Goal: Use online tool/utility: Utilize a website feature to perform a specific function

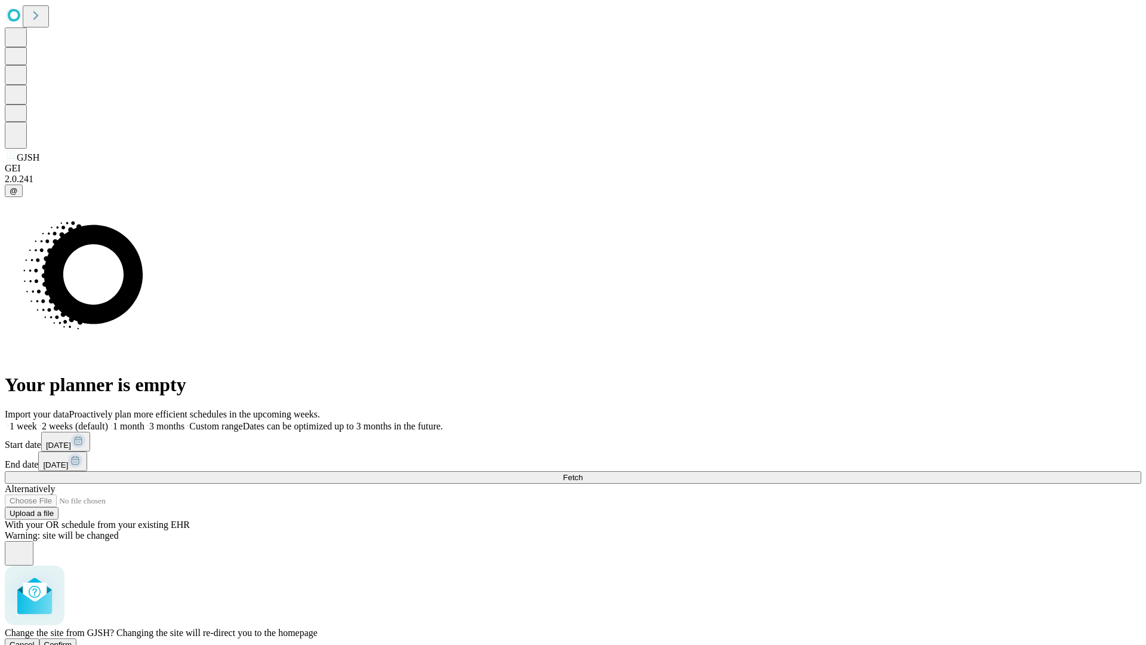
click at [72, 640] on span "Confirm" at bounding box center [58, 644] width 28 height 9
click at [37, 421] on label "1 week" at bounding box center [21, 426] width 32 height 10
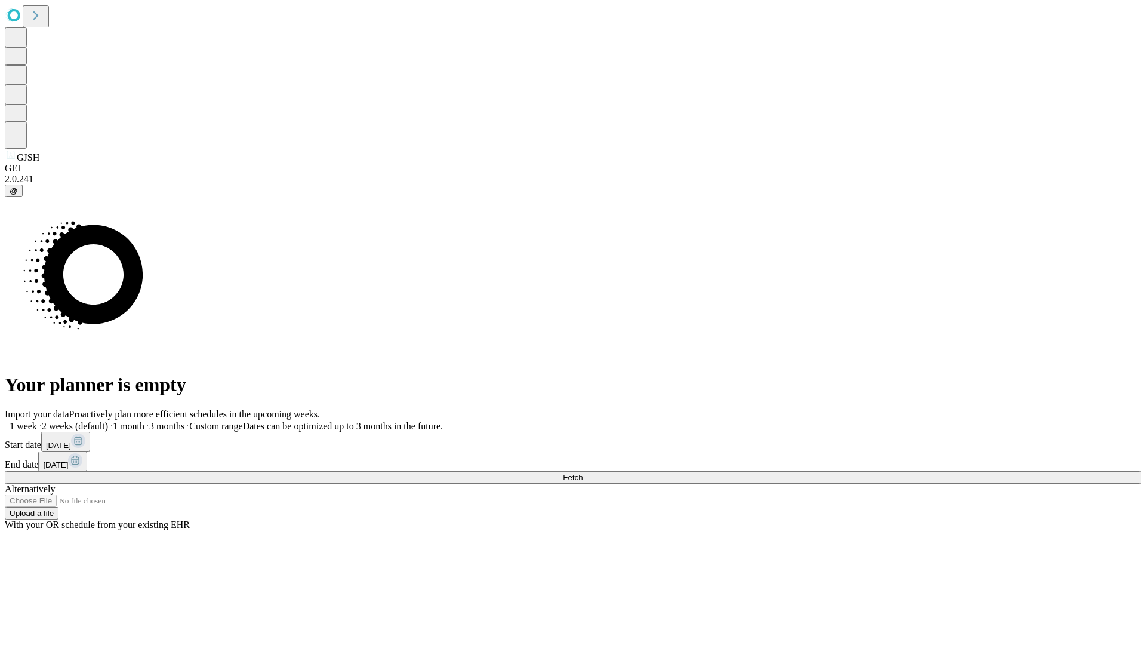
click at [582, 473] on span "Fetch" at bounding box center [573, 477] width 20 height 9
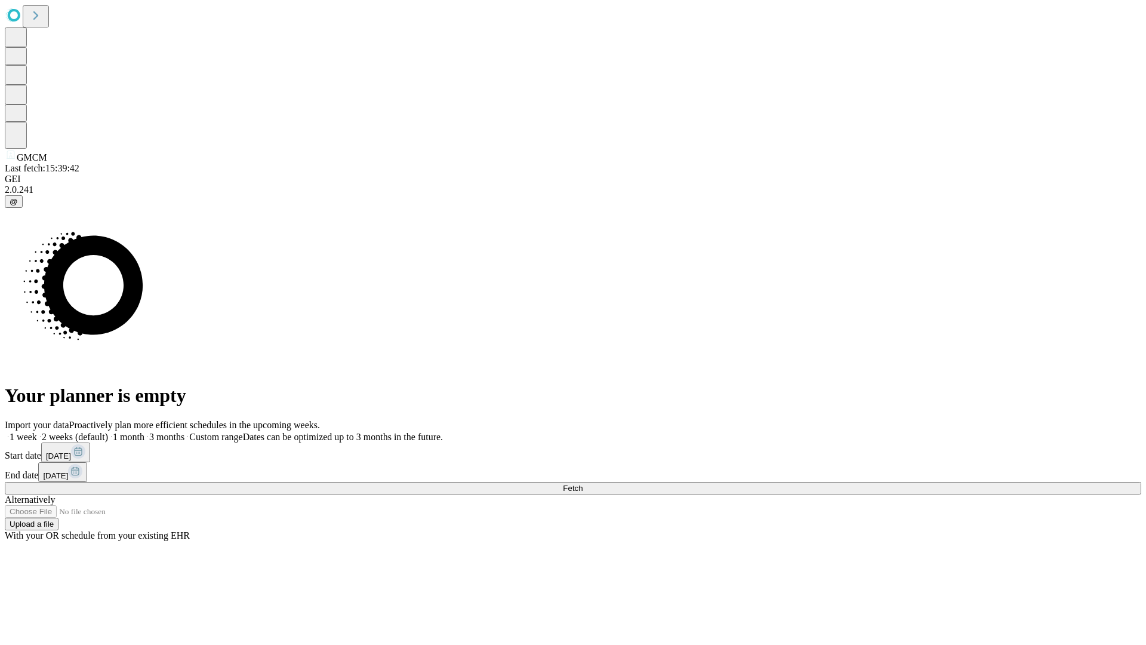
click at [582, 483] on span "Fetch" at bounding box center [573, 487] width 20 height 9
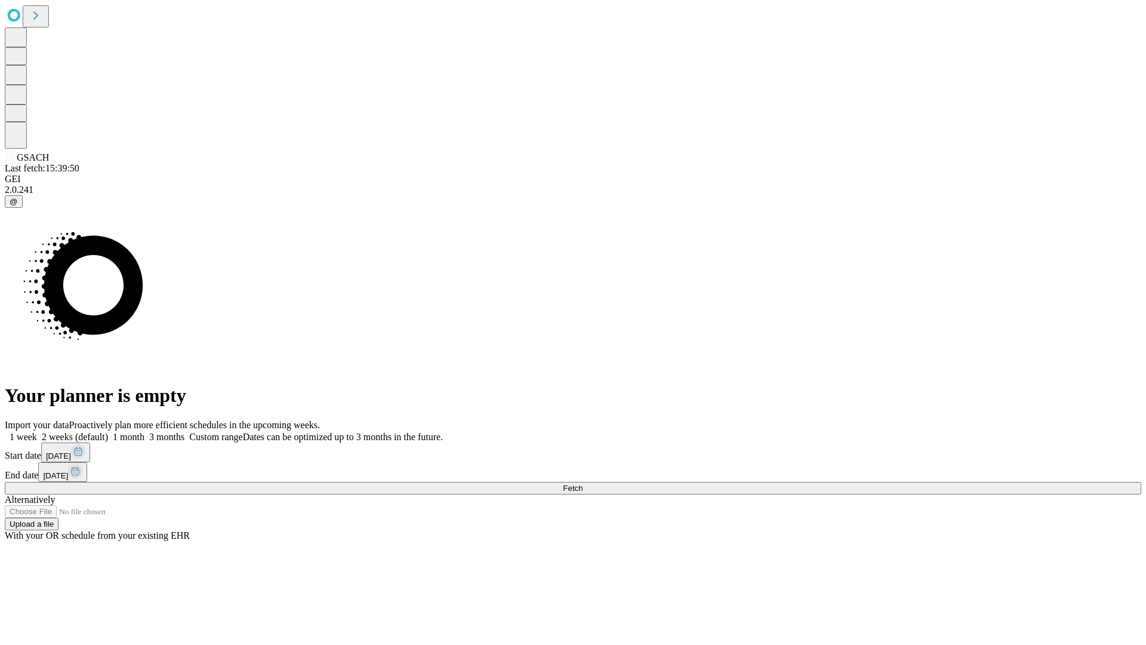
click at [37, 431] on label "1 week" at bounding box center [21, 436] width 32 height 10
click at [582, 483] on span "Fetch" at bounding box center [573, 487] width 20 height 9
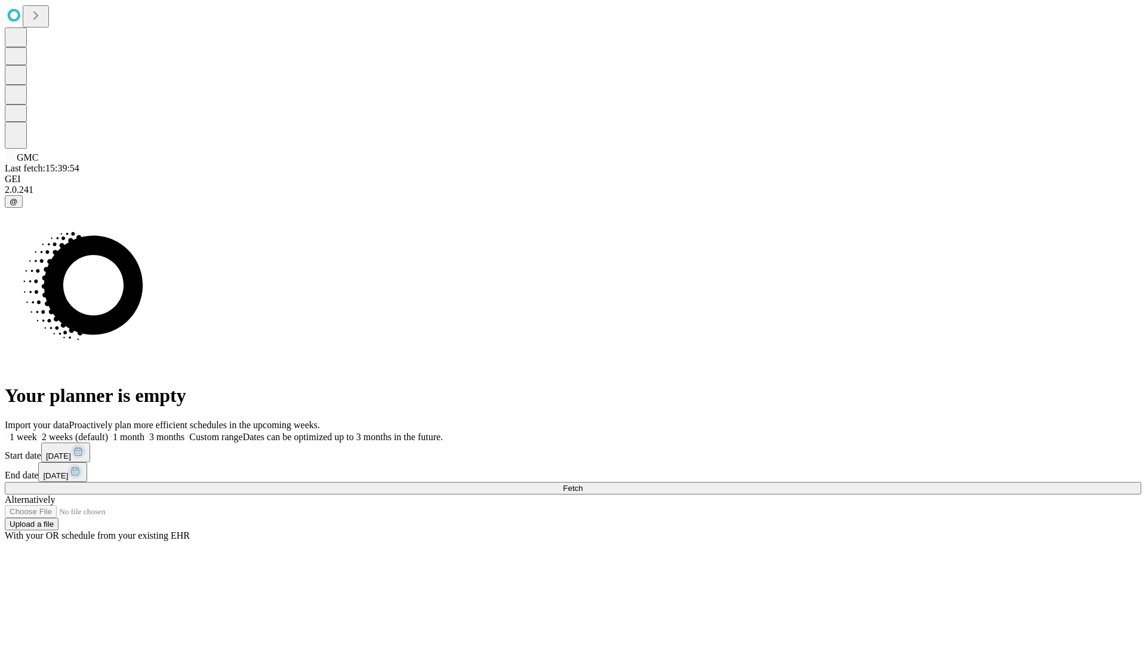
click at [37, 431] on label "1 week" at bounding box center [21, 436] width 32 height 10
click at [582, 483] on span "Fetch" at bounding box center [573, 487] width 20 height 9
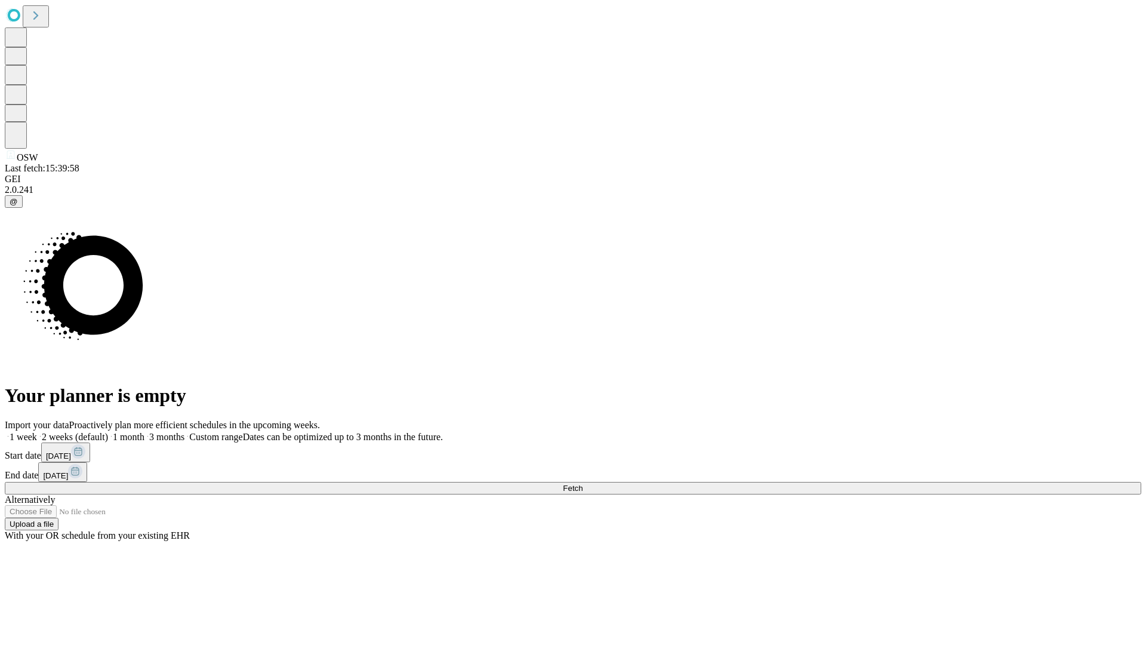
click at [37, 431] on label "1 week" at bounding box center [21, 436] width 32 height 10
click at [582, 483] on span "Fetch" at bounding box center [573, 487] width 20 height 9
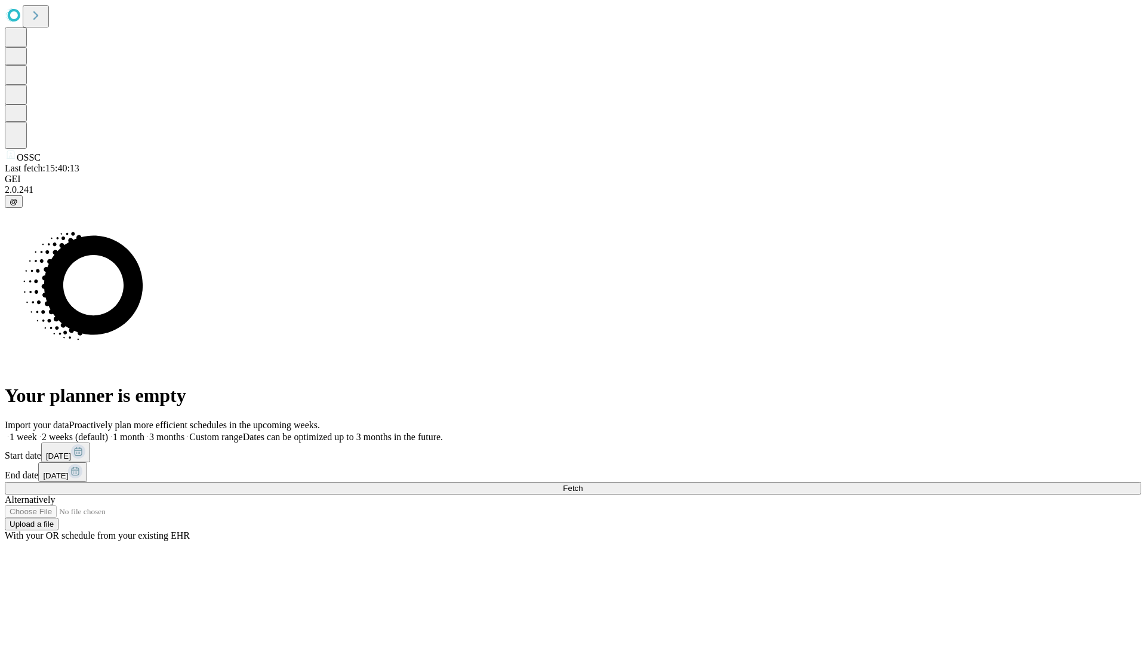
click at [582, 483] on span "Fetch" at bounding box center [573, 487] width 20 height 9
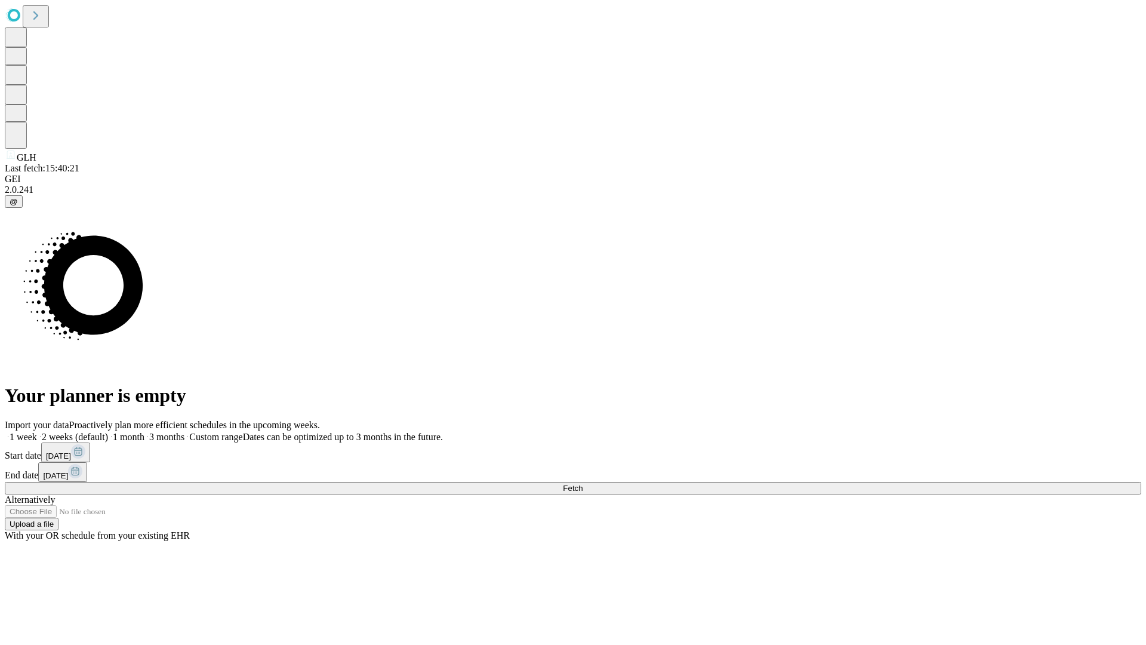
click at [37, 431] on label "1 week" at bounding box center [21, 436] width 32 height 10
click at [582, 483] on span "Fetch" at bounding box center [573, 487] width 20 height 9
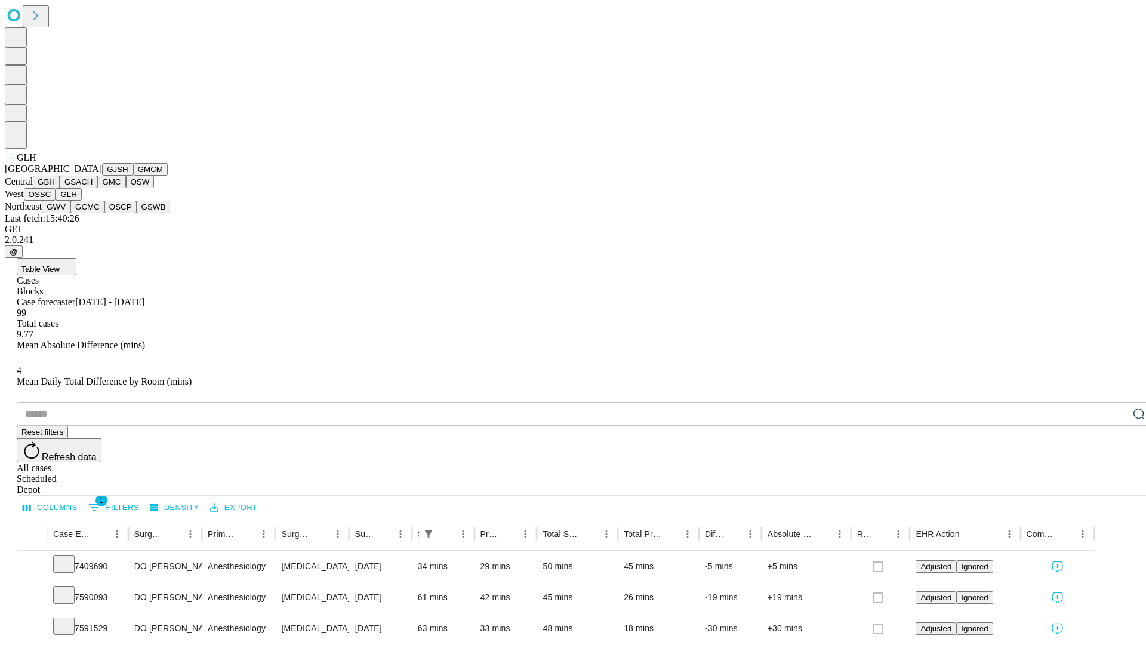
click at [70, 213] on button "GWV" at bounding box center [56, 207] width 29 height 13
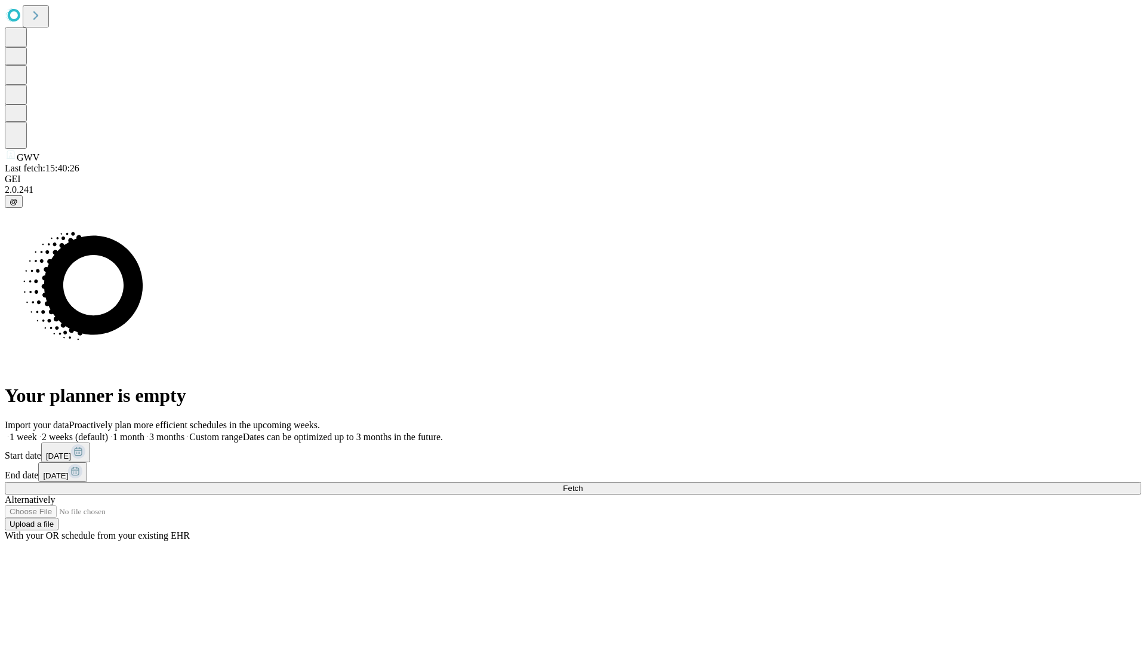
click at [37, 431] on label "1 week" at bounding box center [21, 436] width 32 height 10
click at [582, 483] on span "Fetch" at bounding box center [573, 487] width 20 height 9
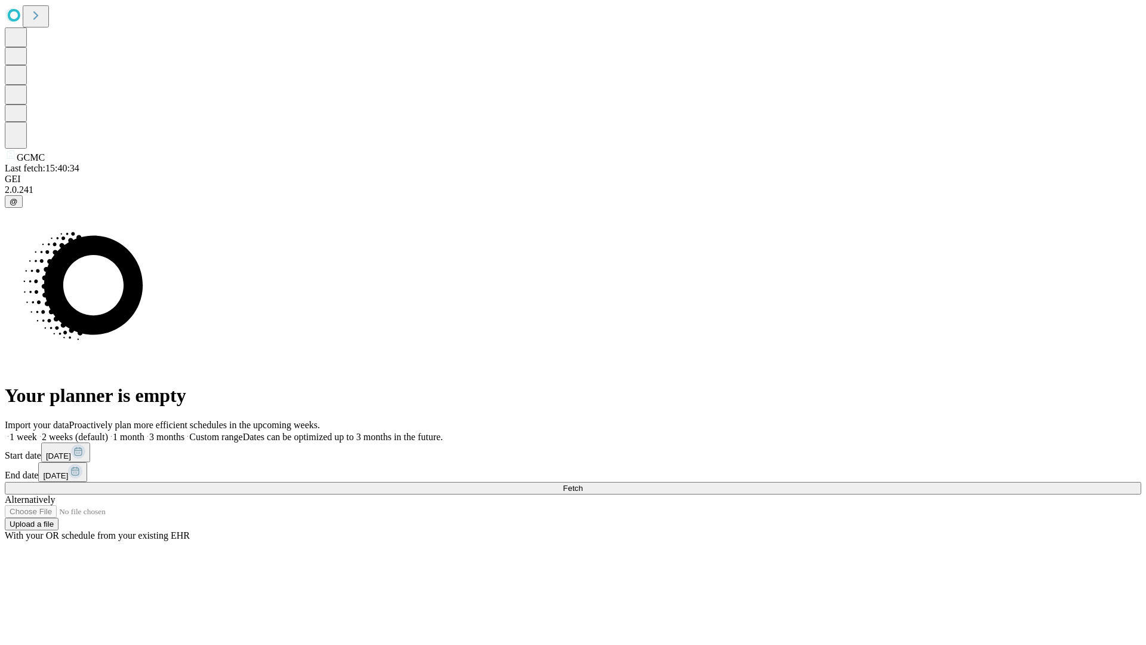
click at [37, 431] on label "1 week" at bounding box center [21, 436] width 32 height 10
click at [582, 483] on span "Fetch" at bounding box center [573, 487] width 20 height 9
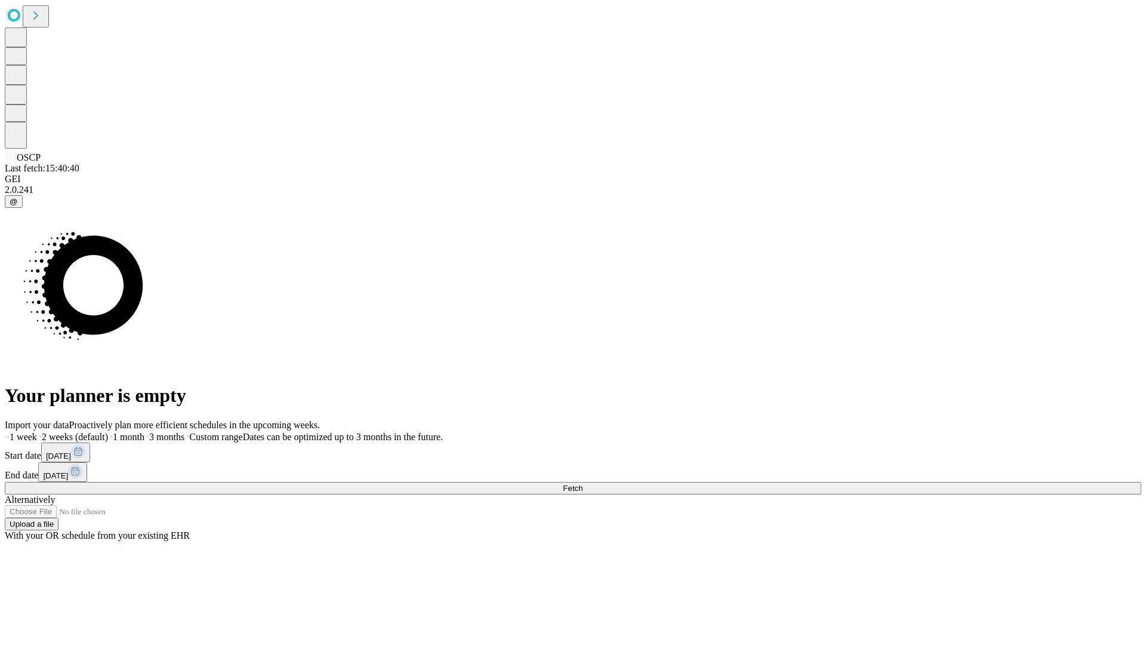
click at [37, 431] on label "1 week" at bounding box center [21, 436] width 32 height 10
click at [582, 483] on span "Fetch" at bounding box center [573, 487] width 20 height 9
